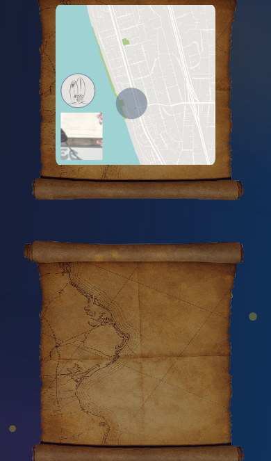
scroll to position [1060, 0]
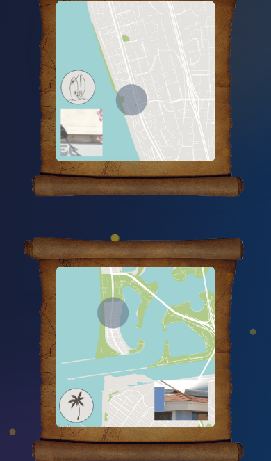
click at [151, 306] on div at bounding box center [136, 346] width 160 height 163
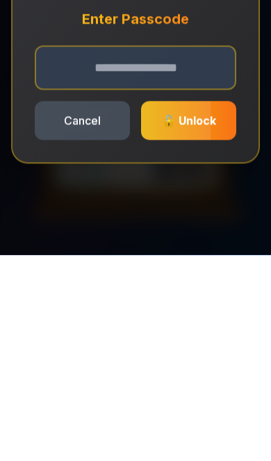
scroll to position [1301, 0]
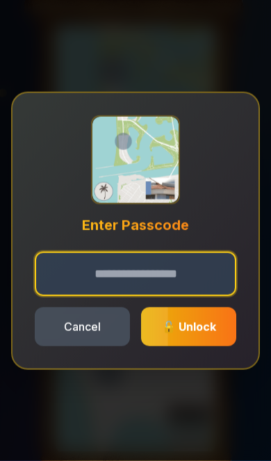
click at [170, 281] on input "text" at bounding box center [135, 273] width 201 height 44
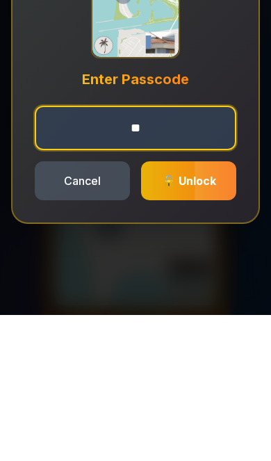
type input "***"
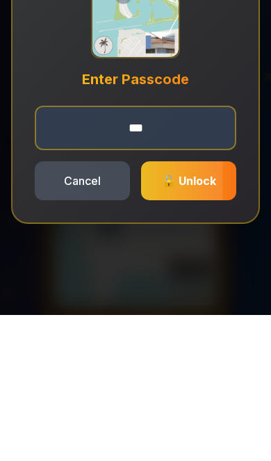
click at [204, 307] on div at bounding box center [174, 326] width 95 height 39
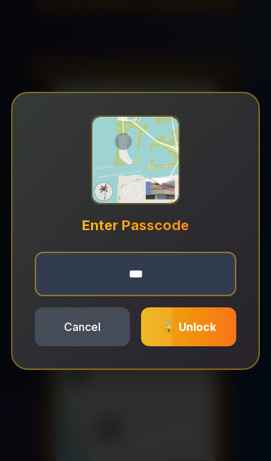
click at [80, 346] on button "Cancel" at bounding box center [82, 326] width 95 height 39
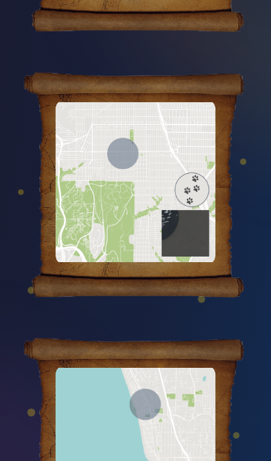
scroll to position [0, 0]
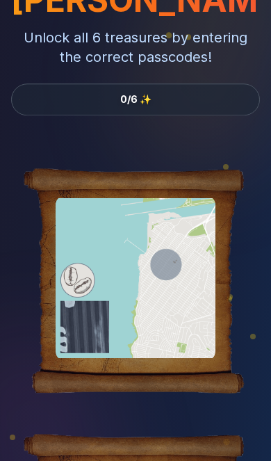
scroll to position [67, 0]
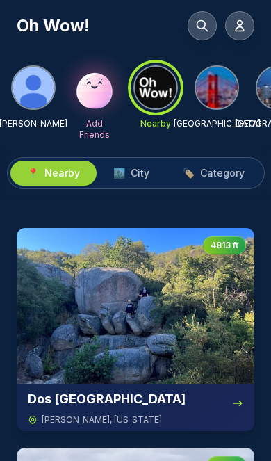
click at [145, 182] on button "🏙️ City" at bounding box center [131, 172] width 69 height 25
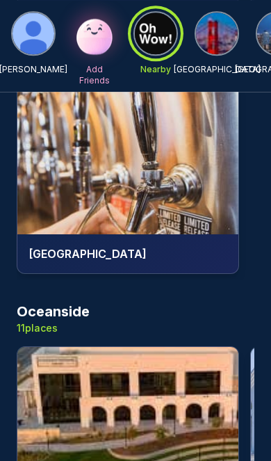
scroll to position [14201, 0]
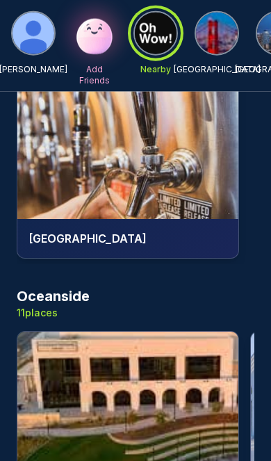
click at [127, 332] on img at bounding box center [127, 409] width 221 height 156
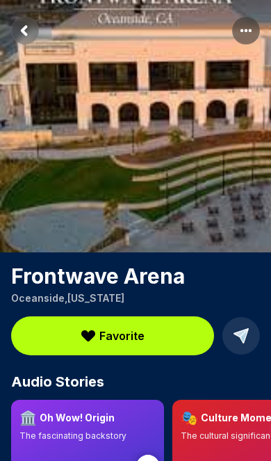
click at [38, 35] on rect "Return to previous page" at bounding box center [25, 31] width 28 height 28
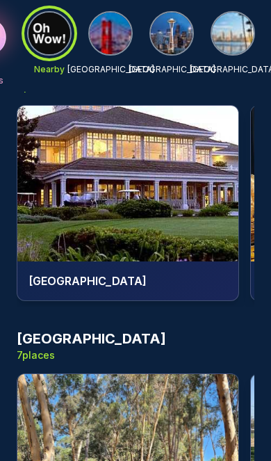
scroll to position [0, 110]
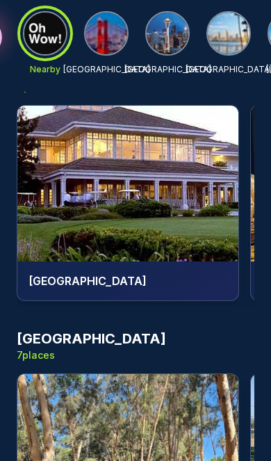
click at [232, 31] on img at bounding box center [229, 34] width 42 height 42
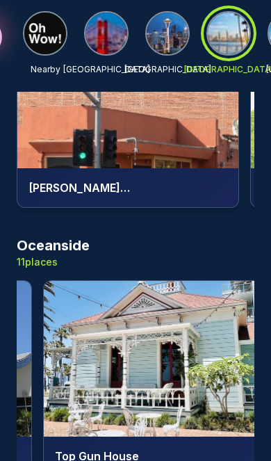
scroll to position [0, 1608]
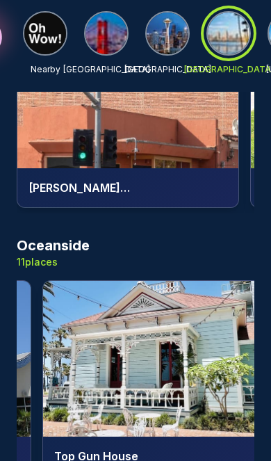
click at [194, 327] on img at bounding box center [153, 359] width 221 height 156
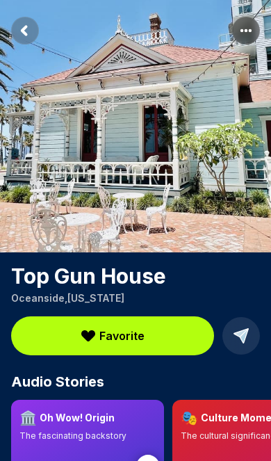
click at [123, 339] on span "Favorite" at bounding box center [121, 335] width 45 height 17
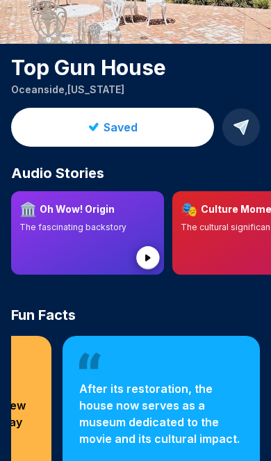
scroll to position [209, 0]
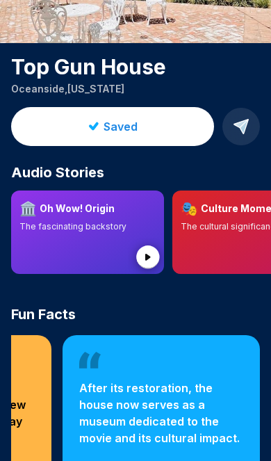
click at [147, 258] on icon at bounding box center [148, 257] width 6 height 7
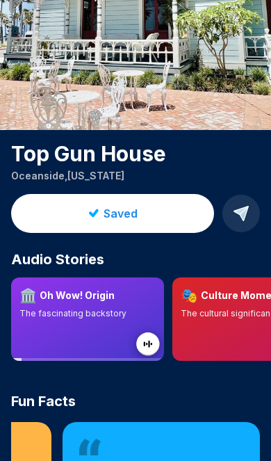
scroll to position [114, 0]
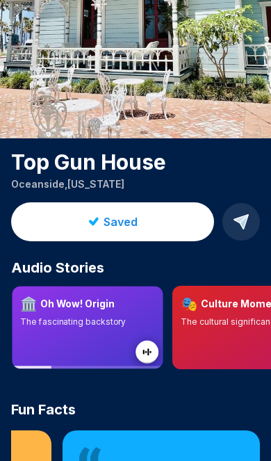
click at [151, 354] on circle at bounding box center [146, 351] width 23 height 23
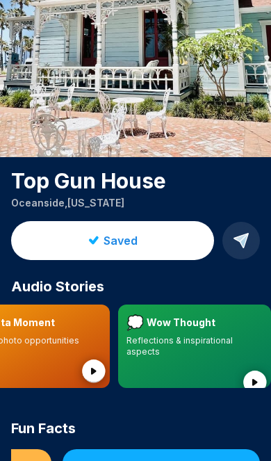
scroll to position [0, 538]
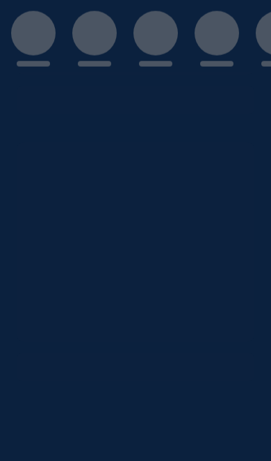
scroll to position [447, 0]
